Goal: Task Accomplishment & Management: Use online tool/utility

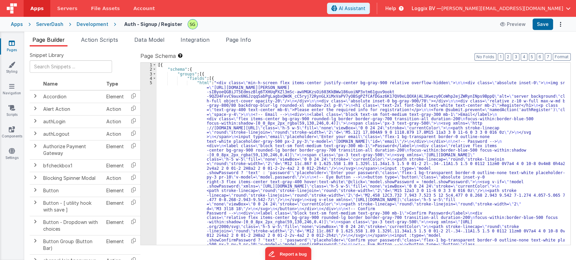
click at [10, 41] on icon at bounding box center [12, 43] width 6 height 7
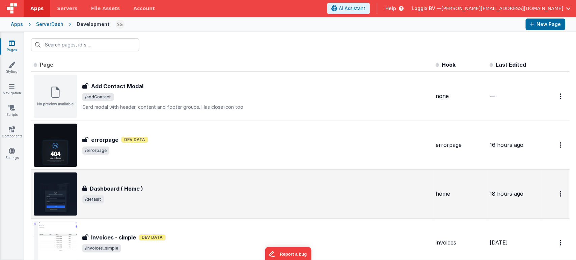
click at [142, 195] on div "Dashboard ( Home ) Dashboard ( Home ) /default" at bounding box center [256, 194] width 348 height 19
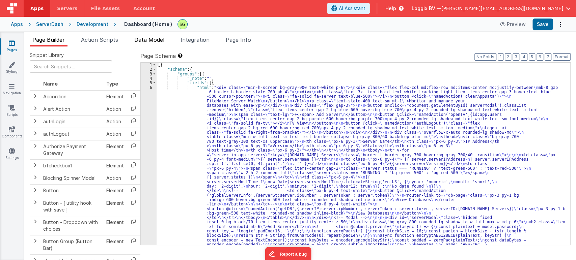
click at [152, 41] on span "Data Model" at bounding box center [149, 39] width 30 height 7
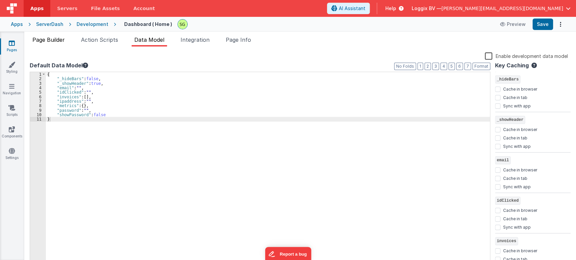
click at [57, 41] on span "Page Builder" at bounding box center [48, 39] width 32 height 7
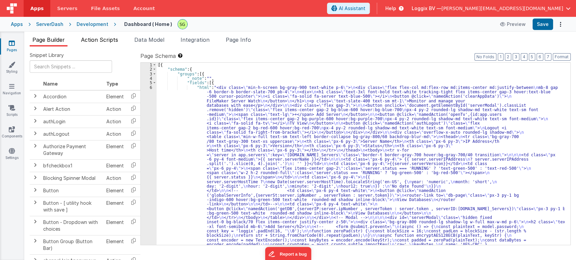
click at [106, 45] on li "Action Scripts" at bounding box center [99, 41] width 43 height 11
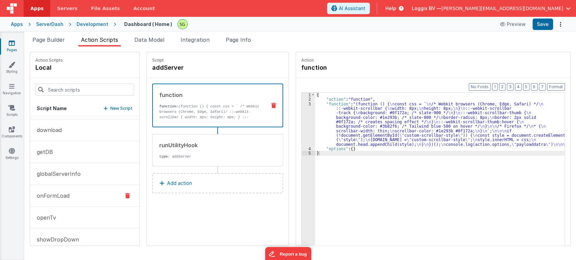
scroll to position [116, 0]
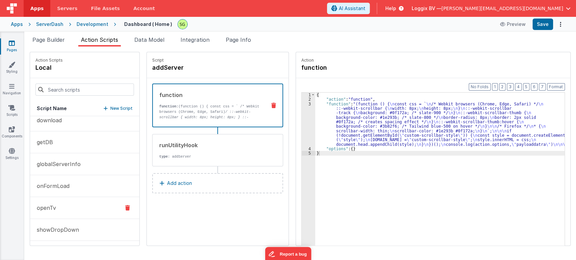
click at [80, 210] on button "openTv" at bounding box center [84, 208] width 109 height 22
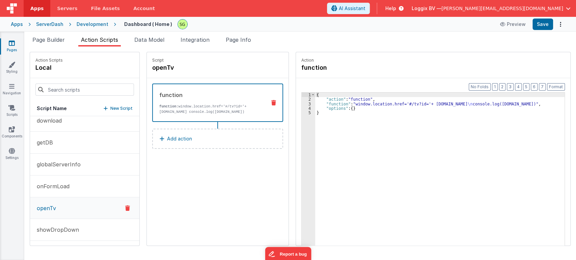
click at [302, 103] on div "3" at bounding box center [308, 104] width 13 height 4
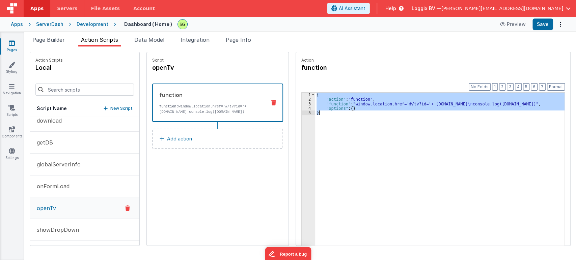
click at [302, 103] on div "3" at bounding box center [308, 104] width 13 height 4
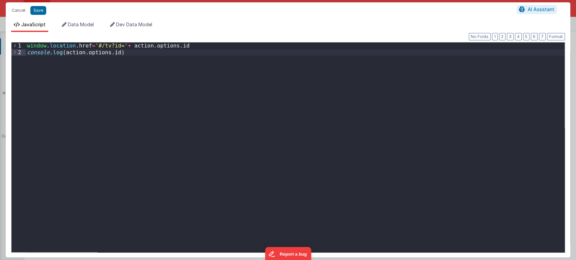
click at [139, 60] on div "window . location . href = '#/tv?id=' + action . options . id console . log ( a…" at bounding box center [295, 154] width 539 height 223
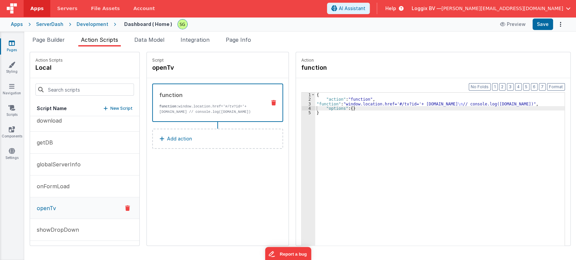
click at [302, 103] on div "3" at bounding box center [308, 104] width 13 height 4
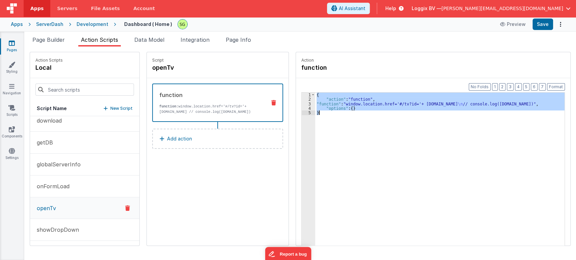
click at [302, 103] on div "3" at bounding box center [308, 104] width 13 height 4
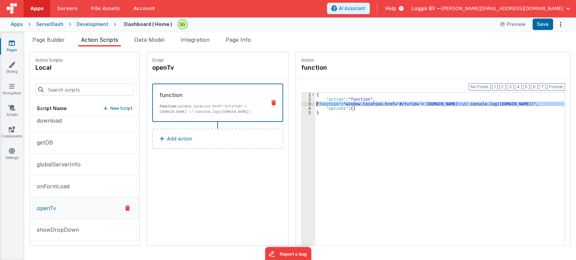
click at [302, 103] on div "3" at bounding box center [308, 104] width 13 height 4
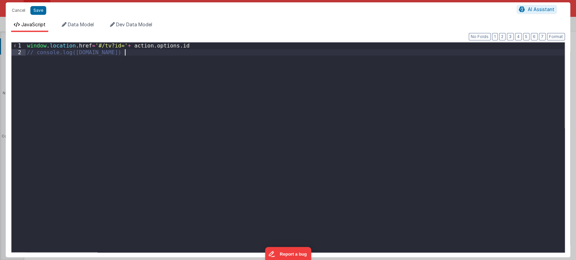
click at [263, 75] on div "window . location . href = '#/tv?id=' + action . options . id // console.log([D…" at bounding box center [295, 154] width 539 height 223
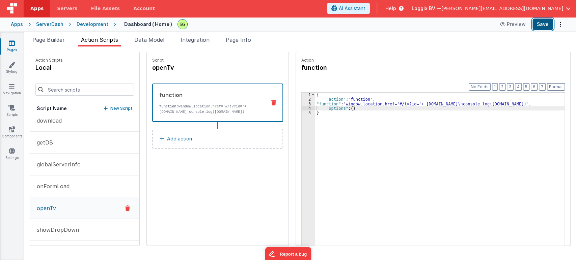
click at [541, 27] on button "Save" at bounding box center [542, 24] width 21 height 11
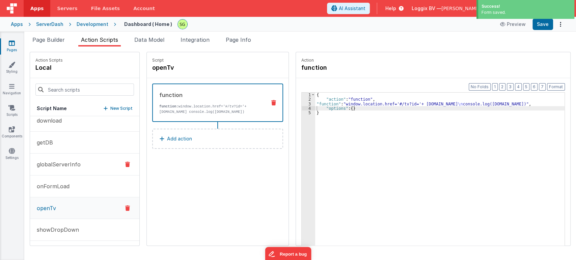
scroll to position [0, 0]
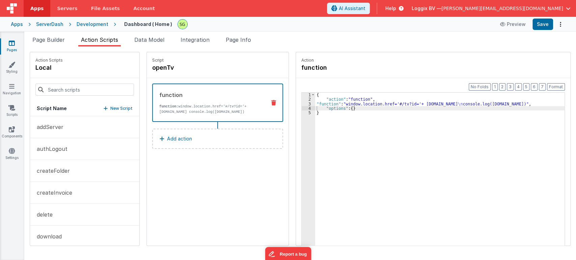
click at [256, 186] on div "Script openTv function function: window.location.href='#/tv?id='+ [DOMAIN_NAME]…" at bounding box center [218, 149] width 142 height 194
click at [59, 36] on span "Page Builder" at bounding box center [48, 39] width 32 height 7
